Goal: Information Seeking & Learning: Learn about a topic

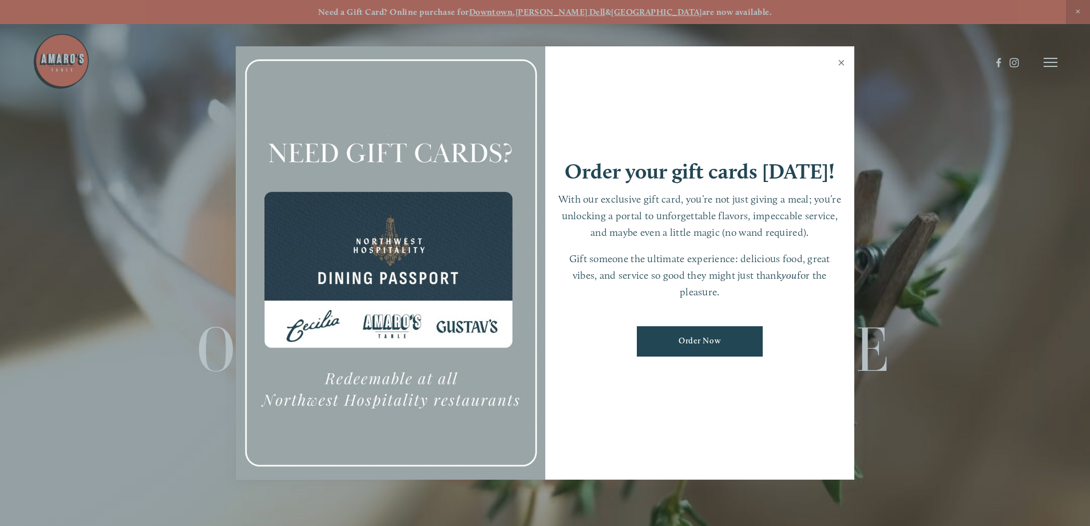
click at [841, 59] on link "Close" at bounding box center [841, 64] width 22 height 32
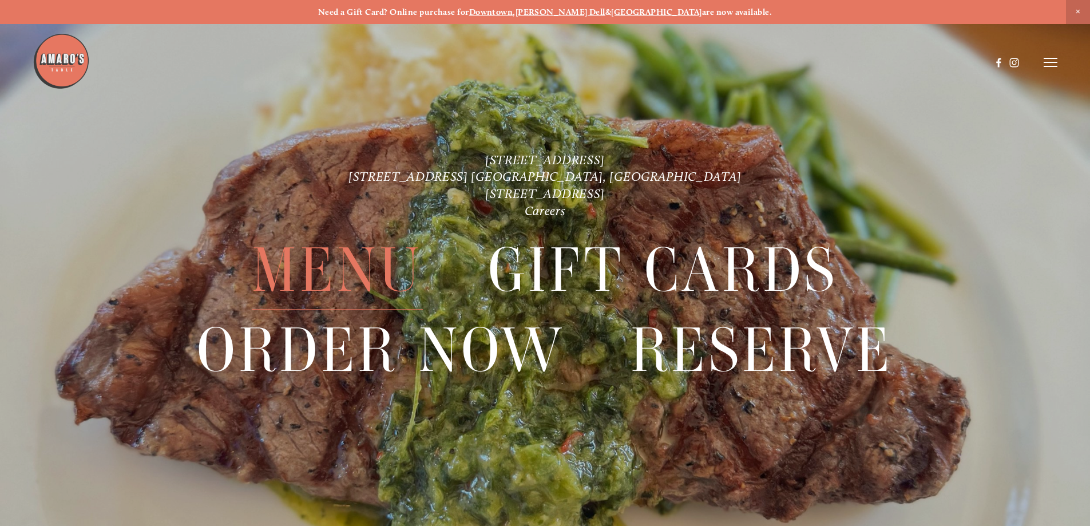
click at [311, 257] on span "Menu" at bounding box center [337, 270] width 170 height 79
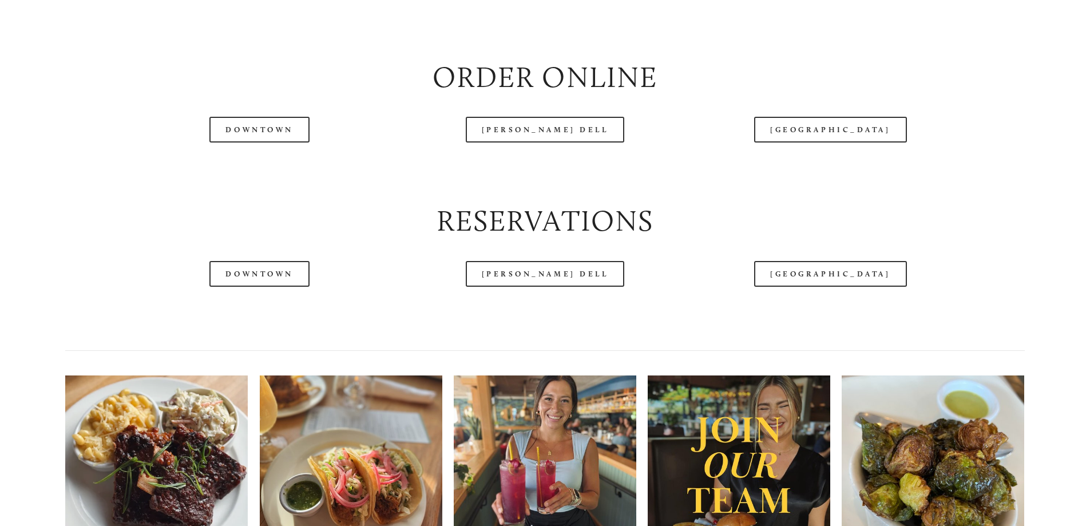
scroll to position [1259, 0]
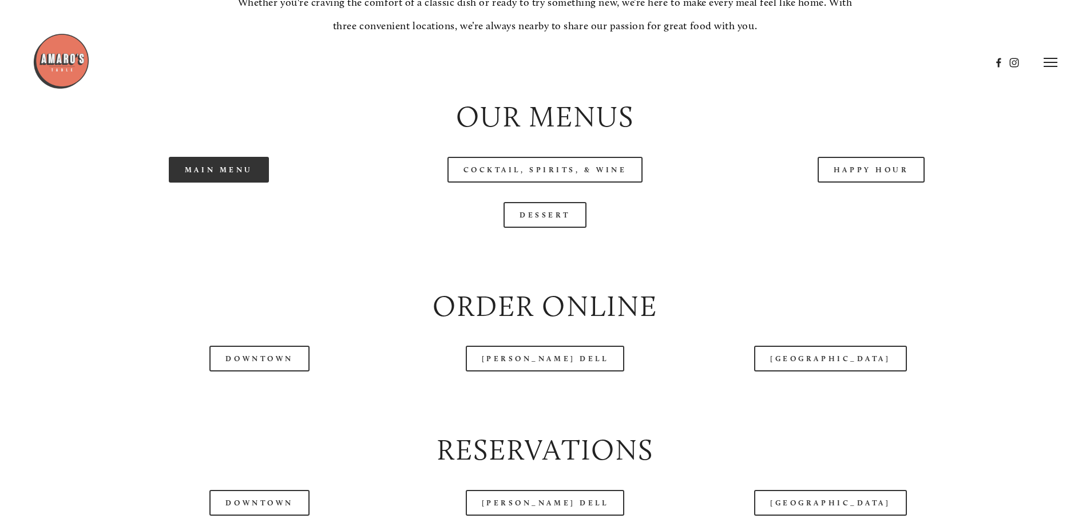
click at [232, 182] on link "Main Menu" at bounding box center [219, 170] width 100 height 26
